Goal: Task Accomplishment & Management: Use online tool/utility

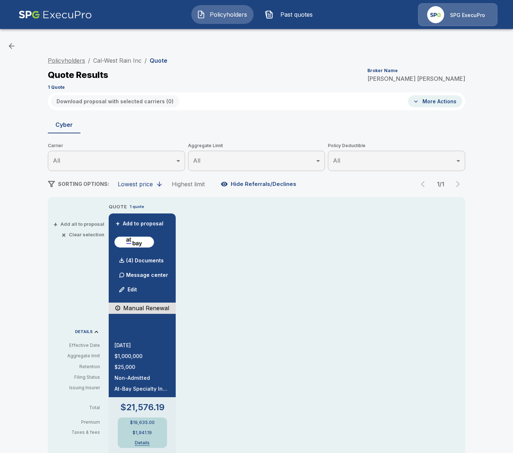
click at [75, 60] on link "Policyholders" at bounding box center [66, 60] width 37 height 7
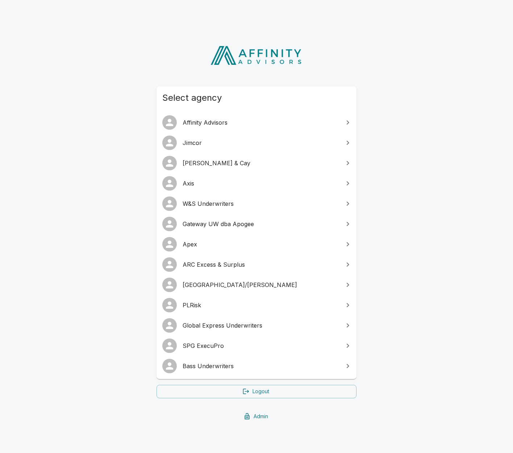
click at [199, 350] on link "SPG ExecuPro" at bounding box center [257, 346] width 200 height 20
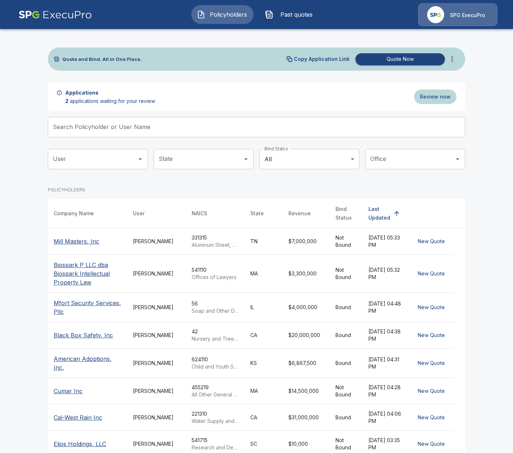
click at [101, 129] on input "Search Policyholder or User Name" at bounding box center [253, 127] width 410 height 20
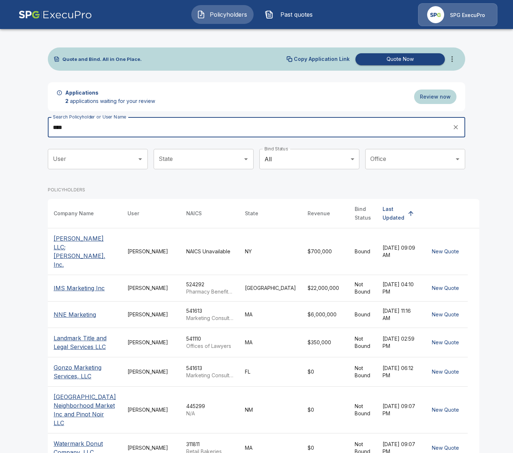
type input "****"
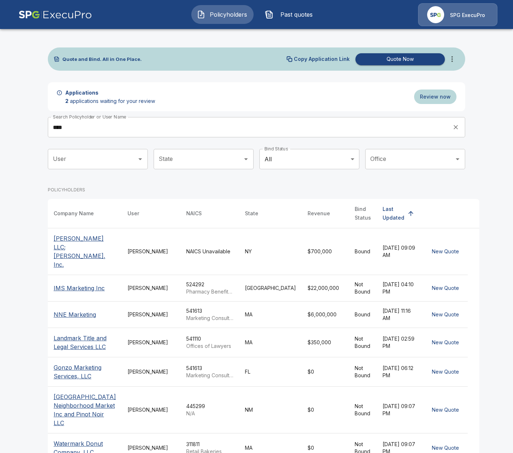
click at [72, 238] on p "Mark Hampton LLC; Alexa Hampton, Inc." at bounding box center [85, 251] width 62 height 35
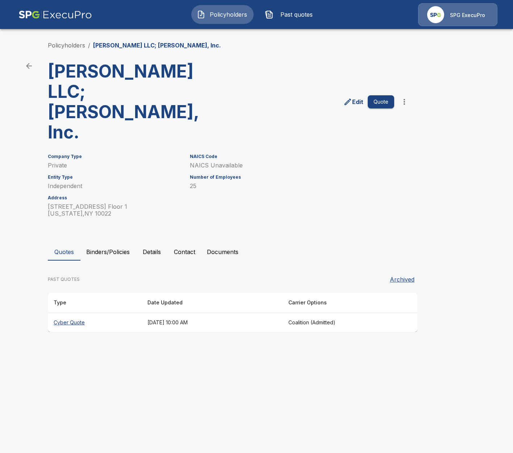
click at [33, 300] on main "Policyholders / Mark Hampton LLC; Alexa Hampton, Inc. Mark Hampton LLC; Alexa H…" at bounding box center [256, 173] width 513 height 346
click at [112, 243] on button "Binders/Policies" at bounding box center [107, 251] width 55 height 17
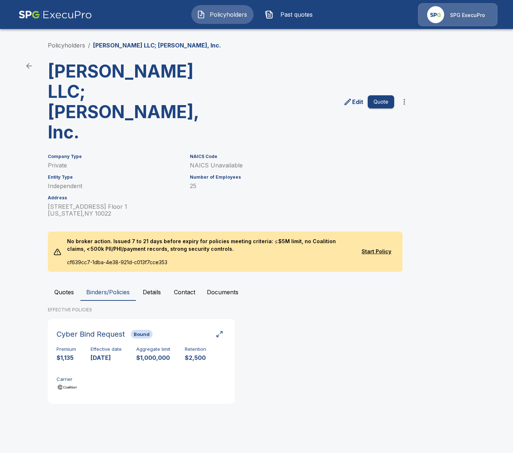
click at [69, 283] on button "Quotes" at bounding box center [64, 291] width 33 height 17
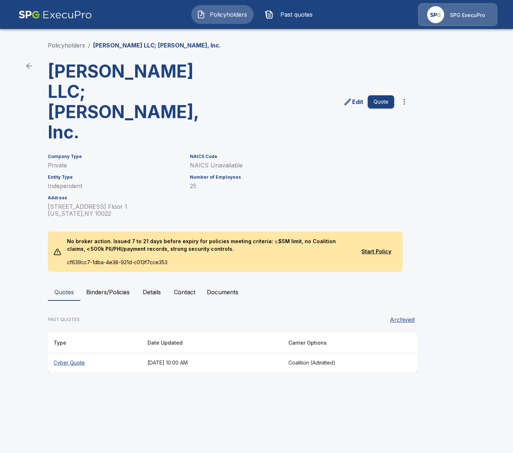
click at [142, 353] on th "September 25, 2025 at 10:00 AM" at bounding box center [212, 362] width 141 height 19
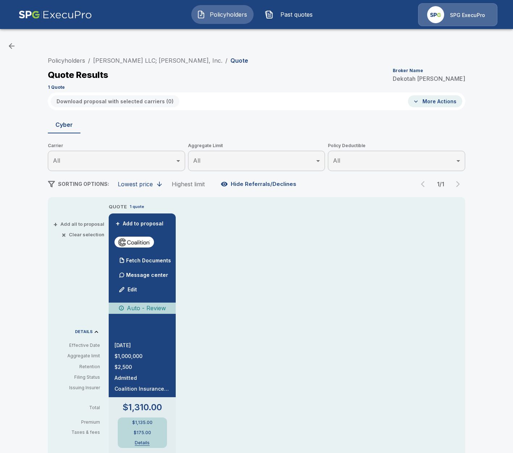
click at [5, 227] on div "Policyholders / Mark Hampton LLC; Alexa Hampton, Inc. / Quote Quote Results Bro…" at bounding box center [256, 391] width 513 height 714
click at [107, 62] on link "[PERSON_NAME] LLC; [PERSON_NAME], Inc." at bounding box center [157, 60] width 129 height 7
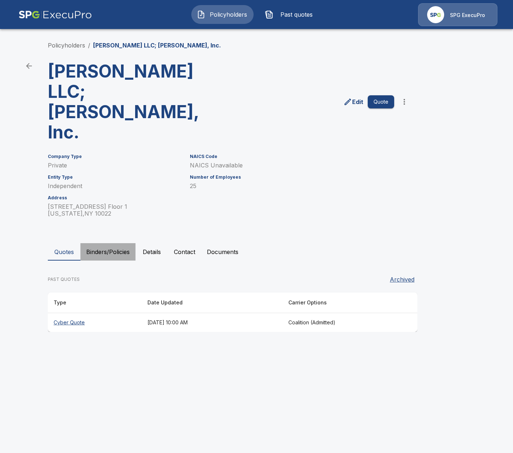
click at [118, 243] on button "Binders/Policies" at bounding box center [107, 251] width 55 height 17
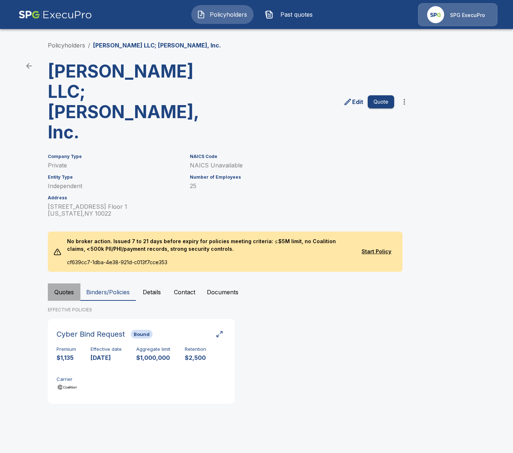
click at [59, 283] on button "Quotes" at bounding box center [64, 291] width 33 height 17
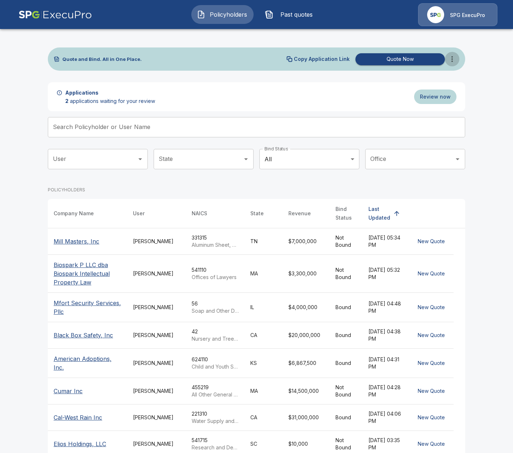
click at [454, 54] on button "more" at bounding box center [452, 59] width 15 height 15
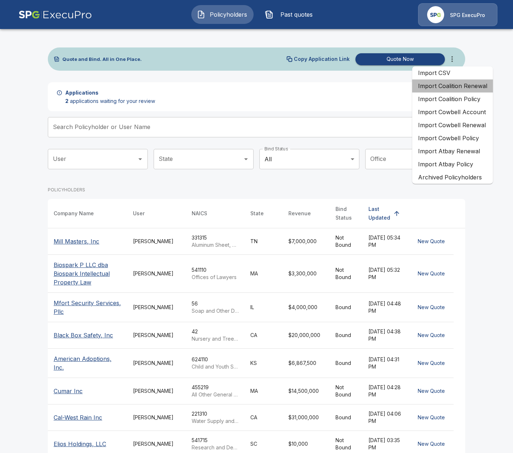
click at [469, 87] on li "Import Coalition Renewal" at bounding box center [453, 85] width 81 height 13
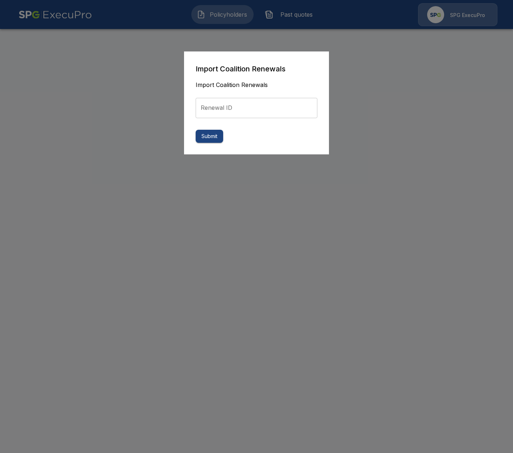
click at [302, 113] on input "Renewal ID" at bounding box center [257, 108] width 122 height 20
paste input "**********"
type input "**********"
click at [214, 139] on button "Submit" at bounding box center [210, 136] width 28 height 13
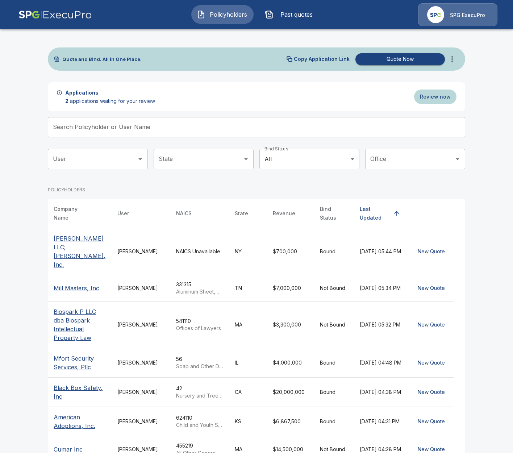
click at [295, 13] on span "Past quotes" at bounding box center [297, 14] width 40 height 9
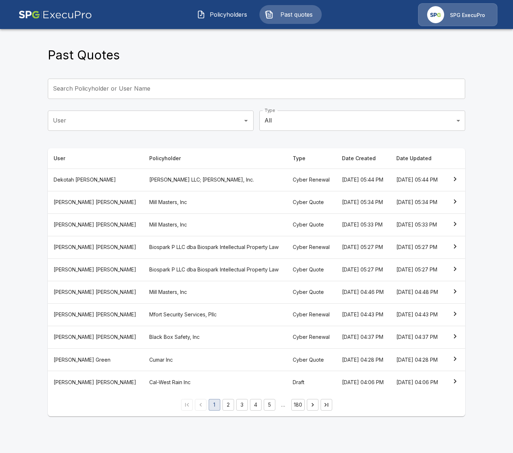
click at [206, 184] on th "[PERSON_NAME] LLC; [PERSON_NAME], Inc." at bounding box center [216, 180] width 144 height 22
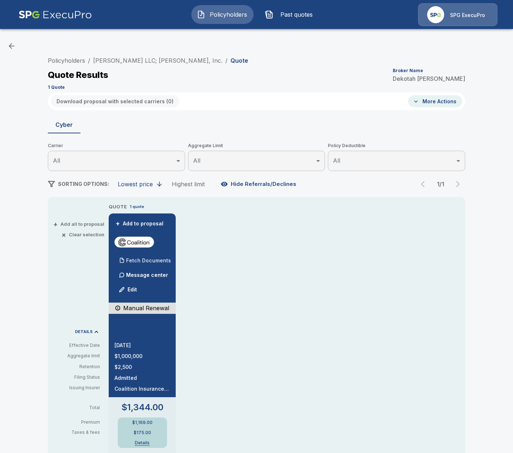
click at [145, 264] on div "Fetch Documents" at bounding box center [143, 260] width 57 height 15
